Goal: Transaction & Acquisition: Subscribe to service/newsletter

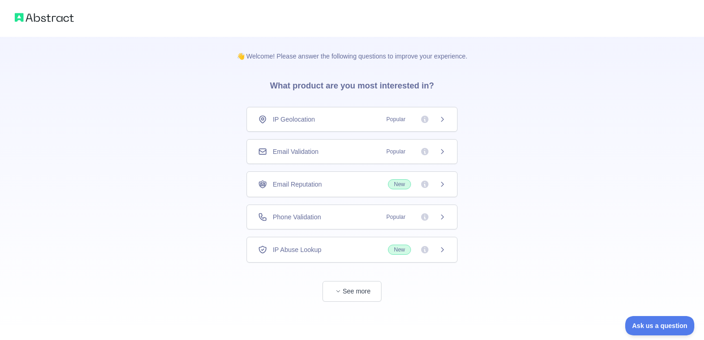
click at [442, 248] on icon at bounding box center [441, 249] width 7 height 7
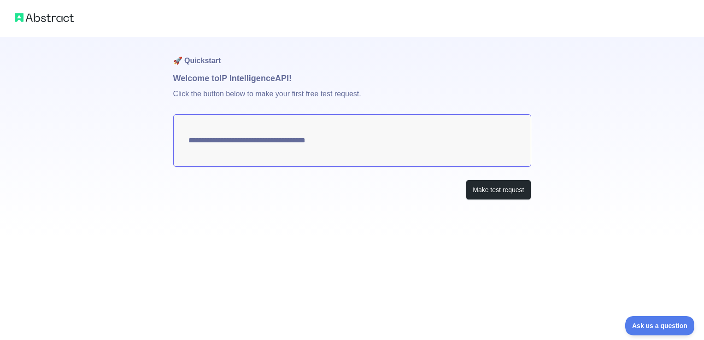
type textarea "**********"
drag, startPoint x: 420, startPoint y: 139, endPoint x: 297, endPoint y: 143, distance: 122.5
click at [297, 143] on textarea "**********" at bounding box center [352, 140] width 358 height 52
click at [489, 191] on button "Make test request" at bounding box center [498, 190] width 65 height 21
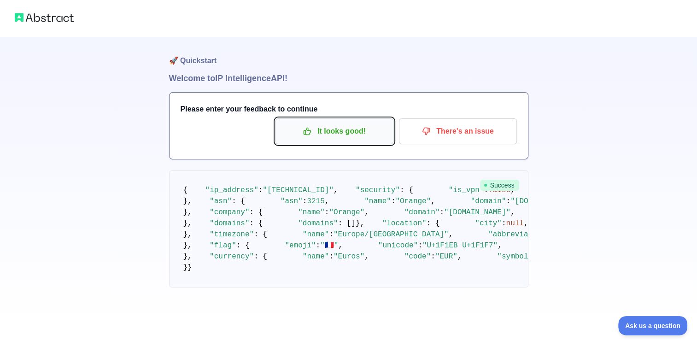
click at [340, 128] on p "It looks good!" at bounding box center [334, 131] width 104 height 16
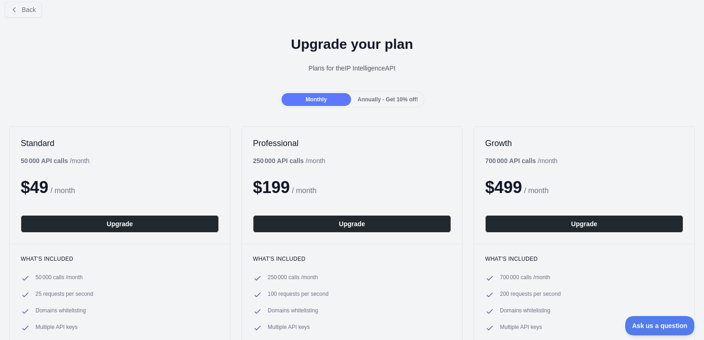
scroll to position [9, 0]
click at [384, 100] on span "Annually - Get 10% off!" at bounding box center [387, 99] width 60 height 6
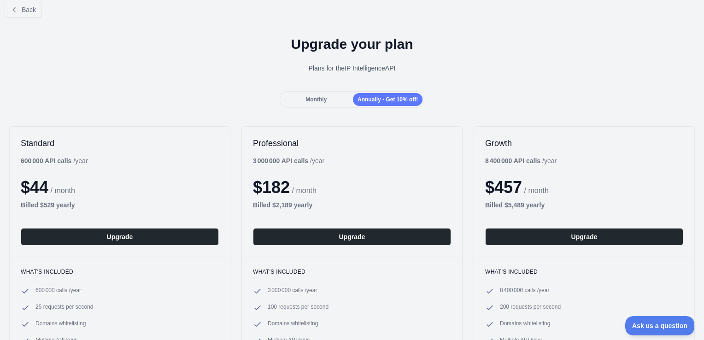
click at [326, 101] on div "Monthly" at bounding box center [316, 99] width 70 height 13
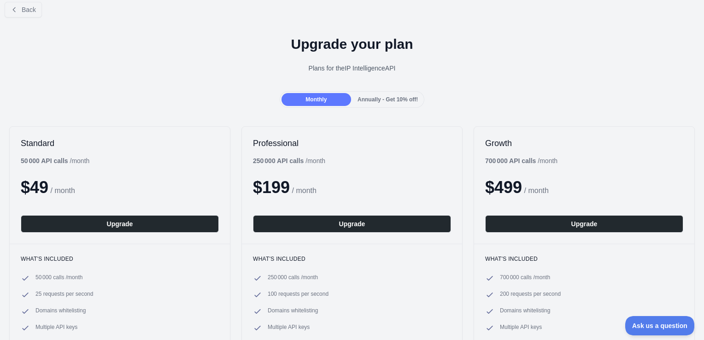
click at [390, 108] on div "Back Upgrade your plan Plans for the IP Intelligence API Monthly Annually - Get…" at bounding box center [352, 195] width 704 height 402
click at [388, 100] on span "Annually - Get 10% off!" at bounding box center [387, 99] width 60 height 6
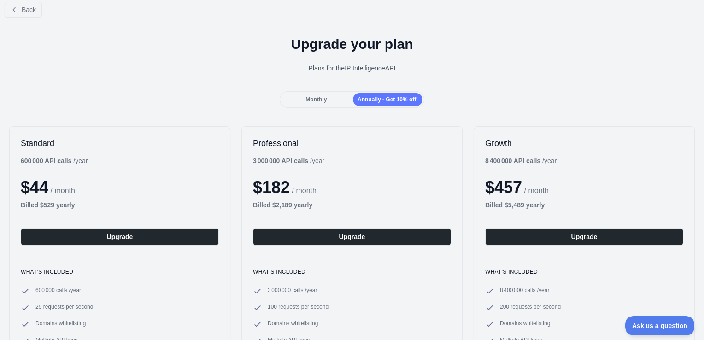
click at [331, 95] on div "Monthly" at bounding box center [316, 99] width 70 height 13
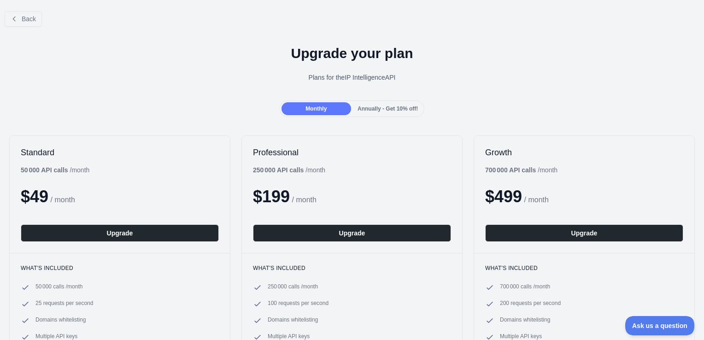
scroll to position [0, 0]
